Goal: Navigation & Orientation: Find specific page/section

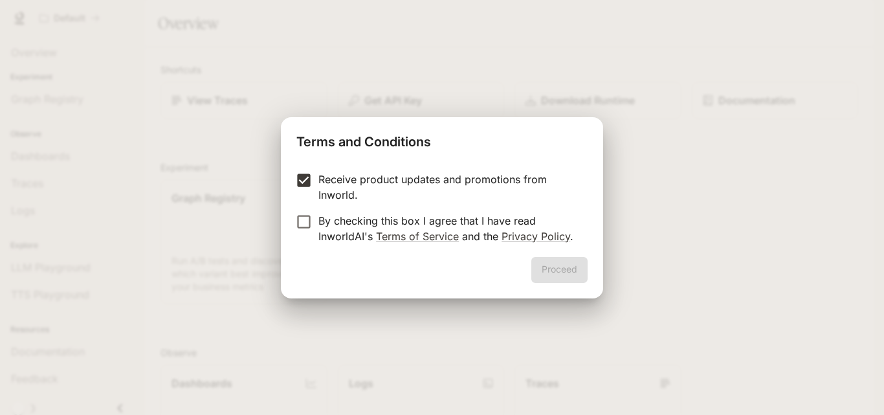
click at [298, 231] on label "By checking this box I agree that I have read InworldAI's Terms of Service and …" at bounding box center [433, 228] width 288 height 31
click at [556, 265] on button "Proceed" at bounding box center [559, 270] width 56 height 26
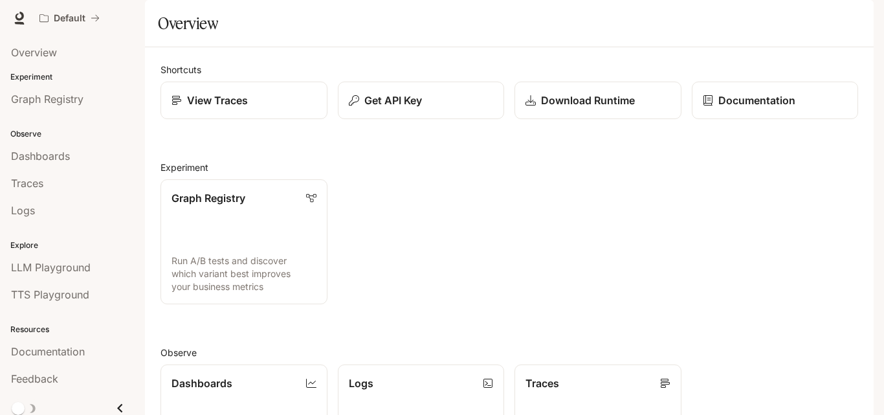
scroll to position [317, 0]
click at [853, 14] on img "button" at bounding box center [856, 18] width 18 height 18
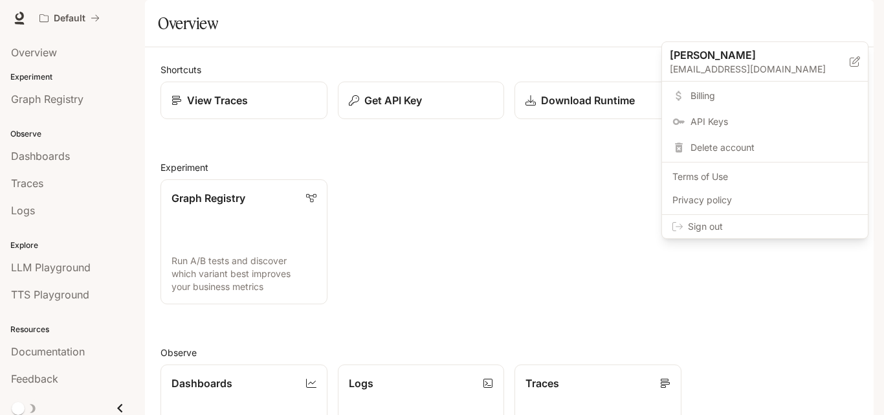
click at [16, 17] on div at bounding box center [442, 207] width 884 height 415
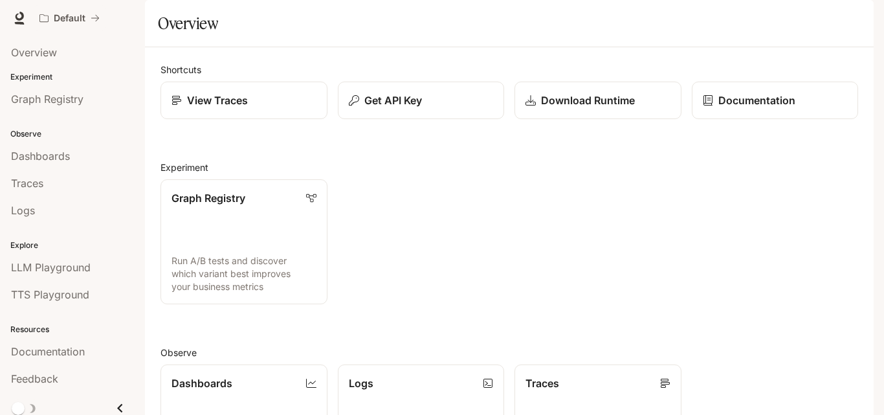
drag, startPoint x: 19, startPoint y: 18, endPoint x: 43, endPoint y: 19, distance: 24.0
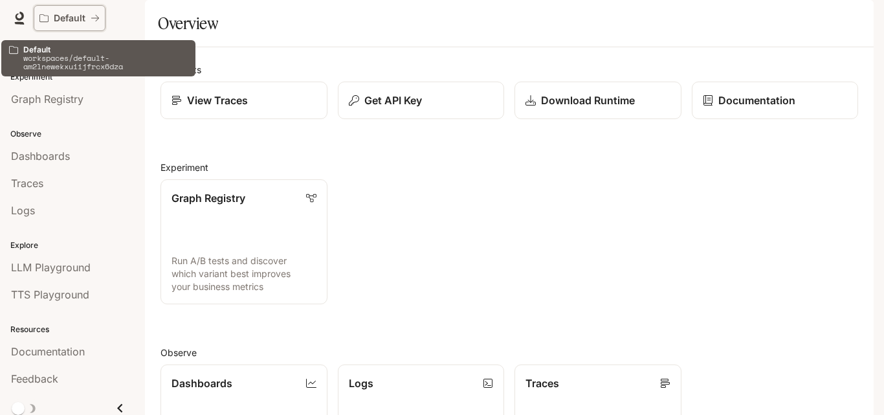
click at [82, 15] on p "Default" at bounding box center [70, 18] width 32 height 11
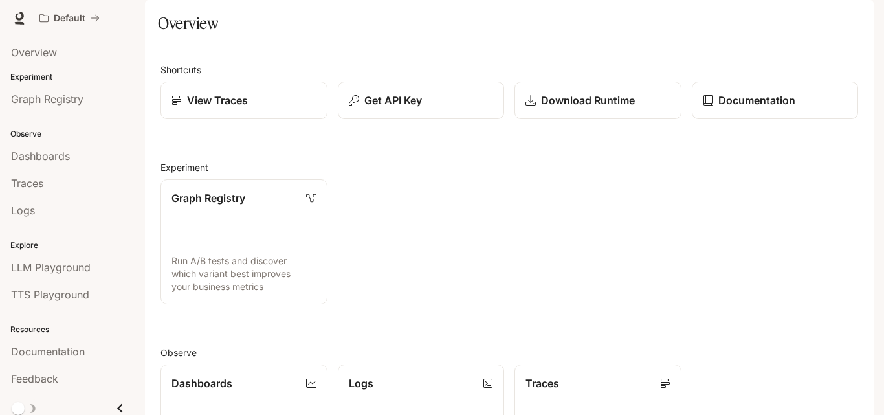
click at [54, 73] on p "Experiment" at bounding box center [72, 77] width 145 height 12
click at [54, 56] on span "Overview" at bounding box center [34, 53] width 46 height 16
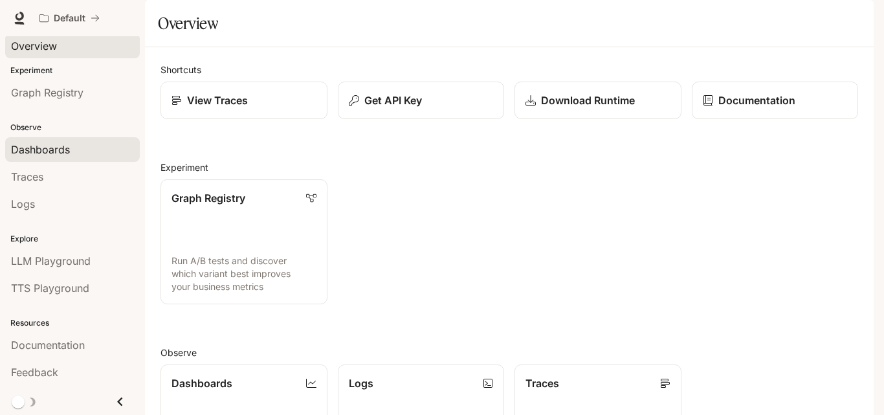
click at [51, 154] on span "Dashboards" at bounding box center [40, 150] width 59 height 16
